Goal: Task Accomplishment & Management: Use online tool/utility

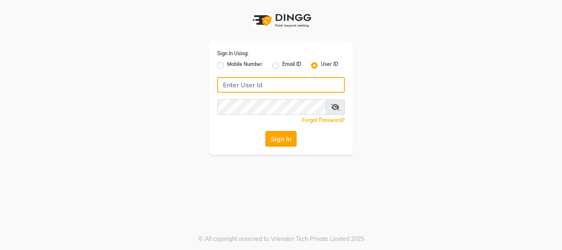
type input "e2610-13"
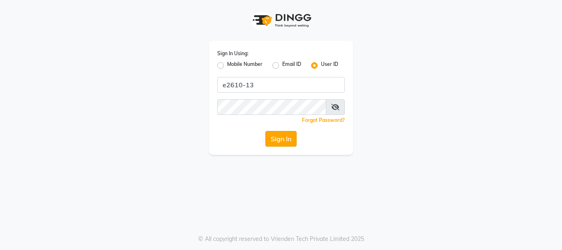
click at [294, 141] on button "Sign In" at bounding box center [280, 139] width 31 height 16
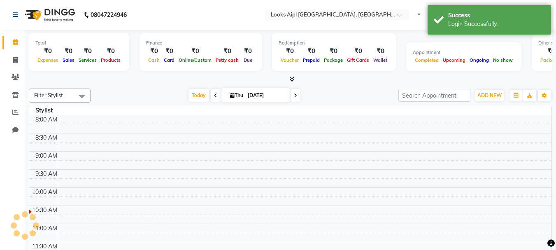
select select "en"
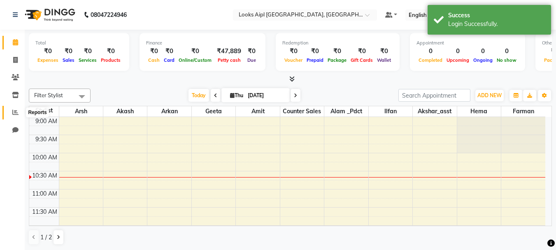
click at [13, 112] on icon at bounding box center [15, 112] width 6 height 6
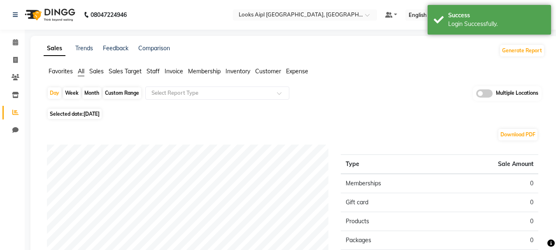
click at [295, 72] on span "Expense" at bounding box center [297, 70] width 22 height 7
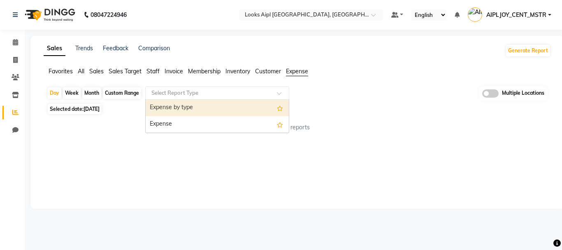
click at [232, 93] on input "text" at bounding box center [209, 93] width 118 height 8
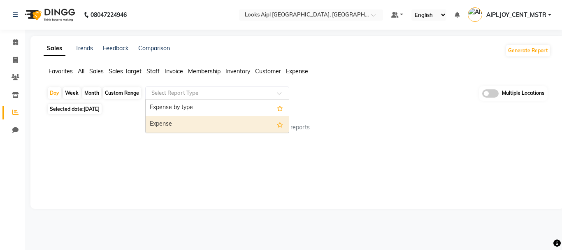
click at [203, 132] on div "Expense" at bounding box center [217, 124] width 143 height 16
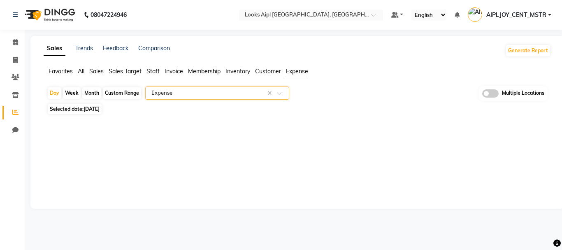
click at [88, 109] on span "[DATE]" at bounding box center [92, 109] width 16 height 6
select select "9"
select select "2025"
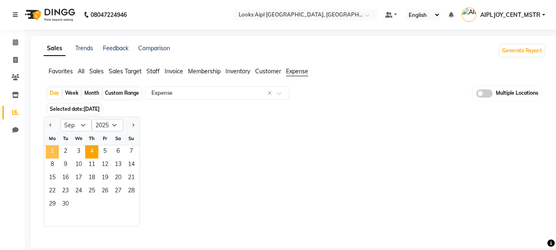
click at [53, 152] on span "1" at bounding box center [52, 151] width 13 height 13
select select "full_report"
select select "csv"
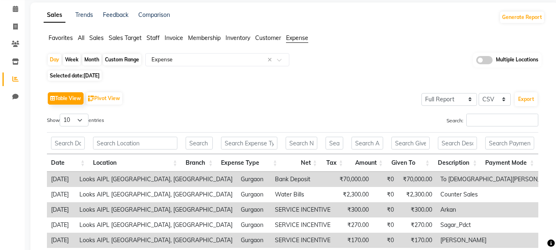
scroll to position [33, 0]
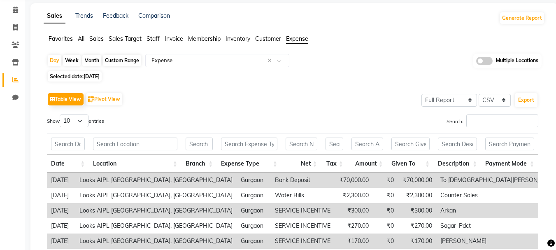
click at [100, 77] on span "[DATE]" at bounding box center [92, 76] width 16 height 6
select select "9"
select select "2025"
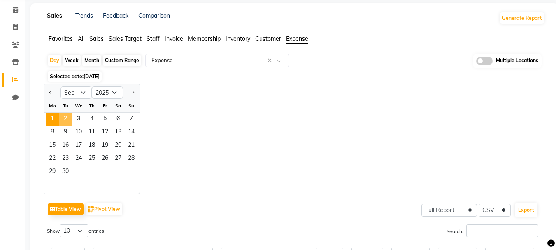
click at [67, 117] on span "2" at bounding box center [65, 119] width 13 height 13
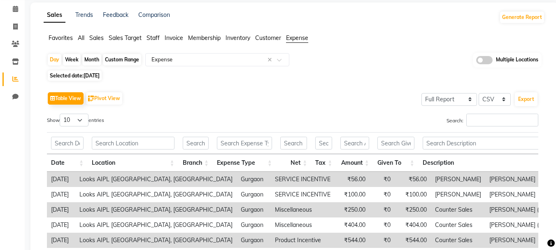
scroll to position [0, 0]
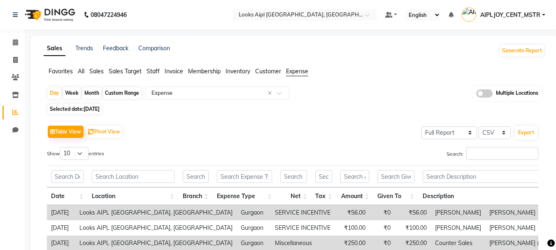
click at [98, 107] on span "[DATE]" at bounding box center [92, 109] width 16 height 6
select select "9"
select select "2025"
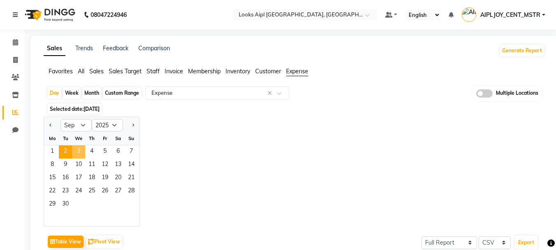
click at [78, 148] on span "3" at bounding box center [78, 151] width 13 height 13
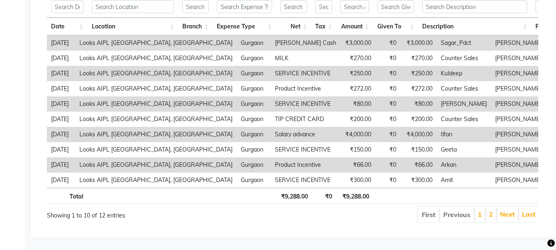
scroll to position [182, 0]
click at [493, 210] on li "2" at bounding box center [491, 214] width 10 height 15
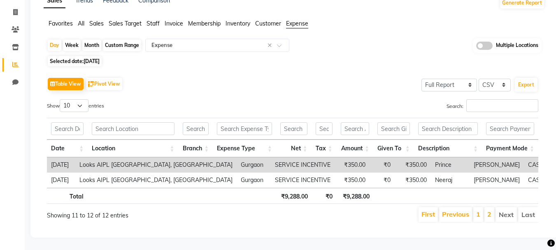
scroll to position [54, 0]
click at [475, 211] on li "1" at bounding box center [478, 214] width 10 height 15
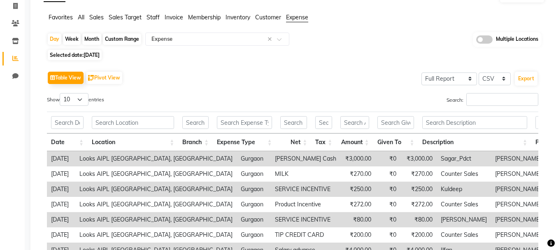
scroll to position [182, 0]
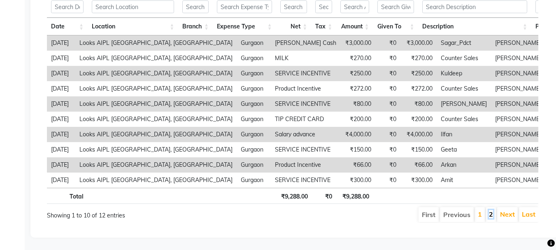
click at [492, 210] on link "2" at bounding box center [491, 214] width 4 height 8
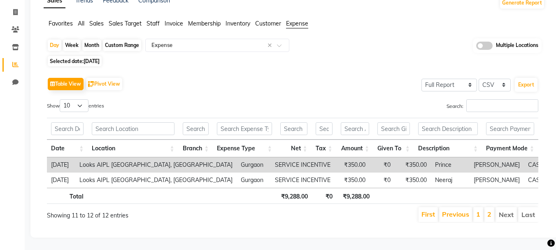
scroll to position [54, 0]
click at [478, 210] on link "1" at bounding box center [478, 214] width 4 height 8
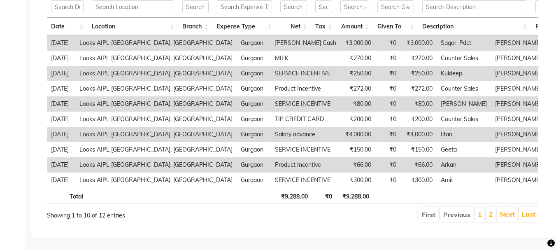
scroll to position [182, 0]
click at [492, 210] on link "2" at bounding box center [491, 214] width 4 height 8
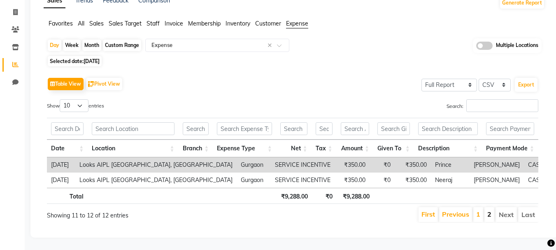
scroll to position [54, 0]
click at [478, 210] on link "1" at bounding box center [478, 214] width 4 height 8
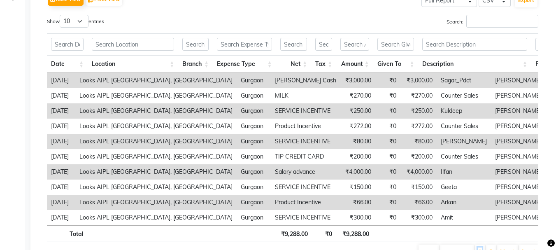
scroll to position [0, 0]
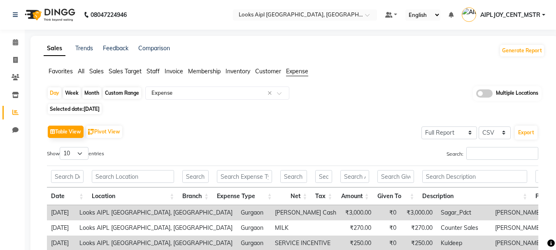
click at [99, 109] on span "[DATE]" at bounding box center [92, 109] width 16 height 6
select select "9"
select select "2025"
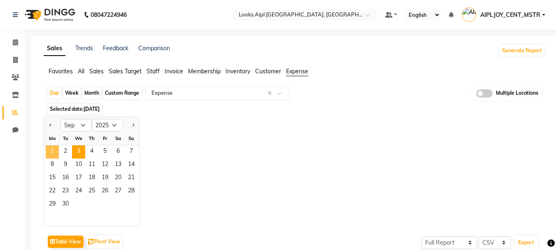
click at [48, 151] on span "1" at bounding box center [52, 151] width 13 height 13
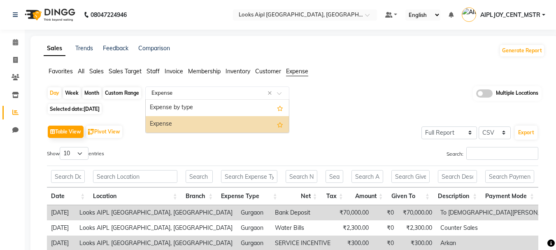
click at [175, 91] on input "text" at bounding box center [209, 93] width 118 height 8
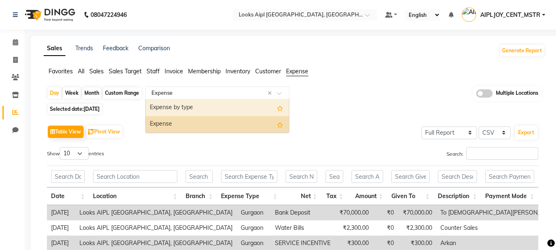
click at [167, 115] on div "Expense by type" at bounding box center [217, 108] width 143 height 16
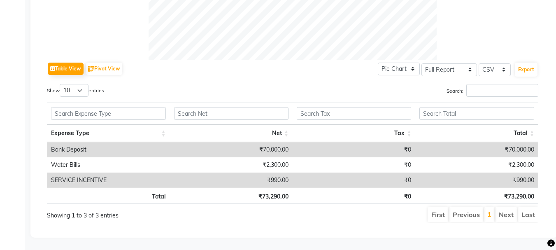
scroll to position [79, 0]
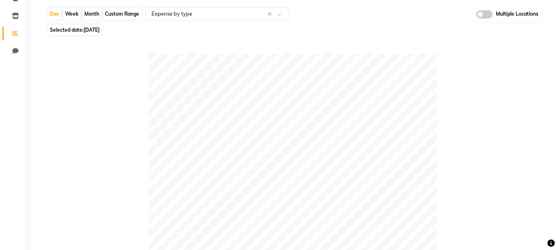
click at [92, 26] on span "Selected date: [DATE]" at bounding box center [75, 30] width 54 height 10
select select "9"
select select "2025"
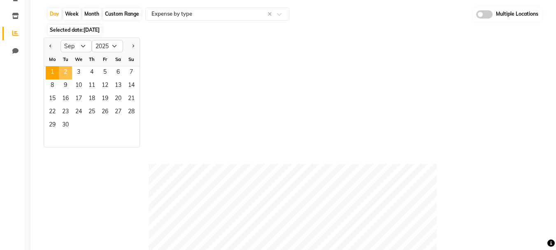
click at [65, 71] on span "2" at bounding box center [65, 72] width 13 height 13
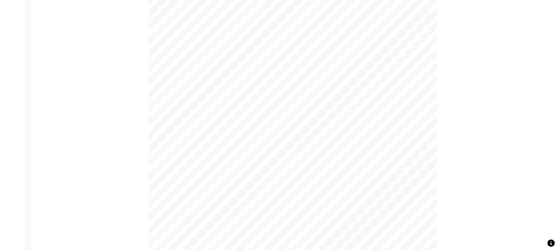
scroll to position [27, 0]
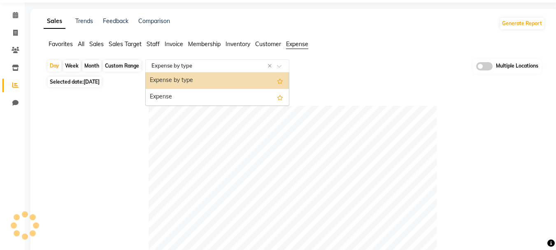
click at [186, 67] on input "text" at bounding box center [209, 66] width 118 height 8
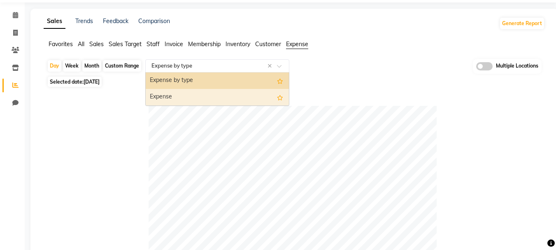
click at [181, 94] on div "Expense" at bounding box center [217, 97] width 143 height 16
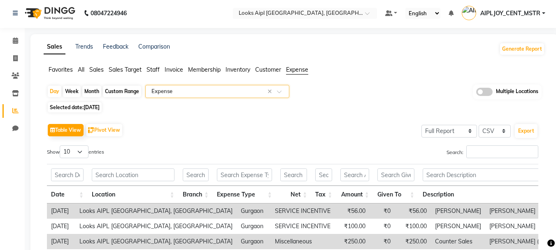
scroll to position [0, 0]
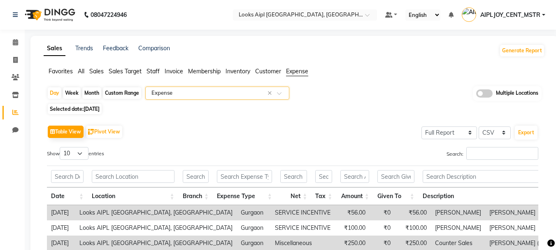
click at [100, 107] on span "[DATE]" at bounding box center [92, 109] width 16 height 6
select select "9"
select select "2025"
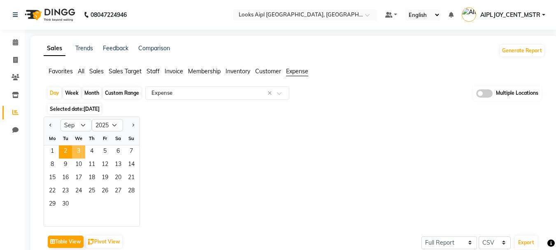
click at [82, 150] on span "3" at bounding box center [78, 151] width 13 height 13
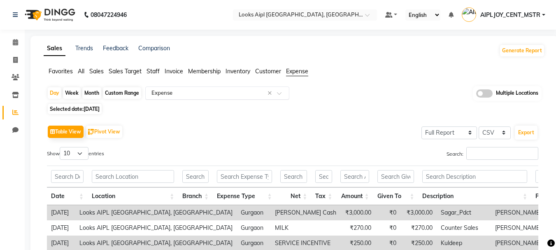
click at [175, 98] on div "Select Report Type × Expense ×" at bounding box center [217, 92] width 144 height 13
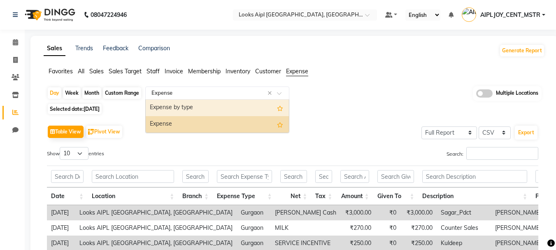
click at [184, 108] on div "Expense by type" at bounding box center [217, 108] width 143 height 16
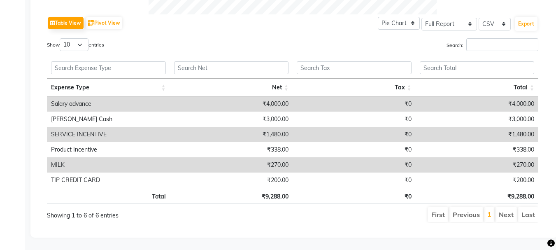
scroll to position [411, 0]
